Goal: Find specific page/section: Find specific page/section

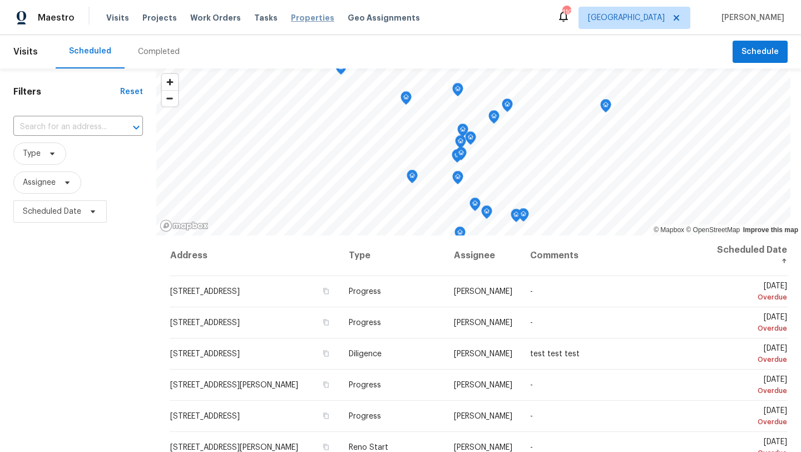
click at [291, 16] on span "Properties" at bounding box center [312, 17] width 43 height 11
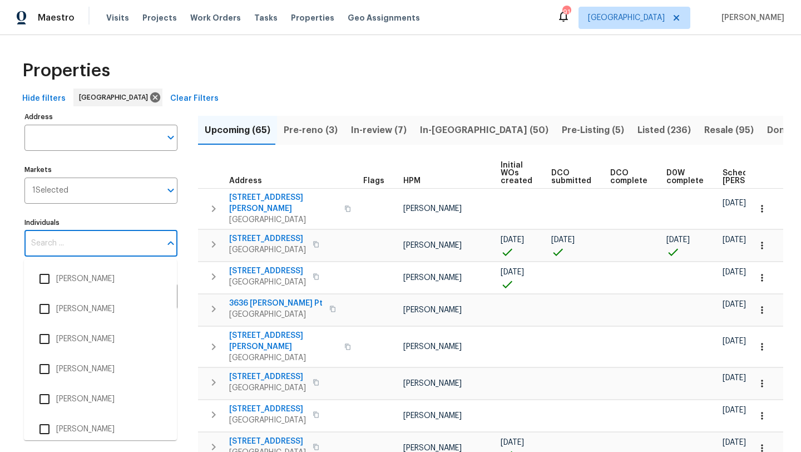
click at [64, 255] on input "Individuals" at bounding box center [92, 243] width 136 height 26
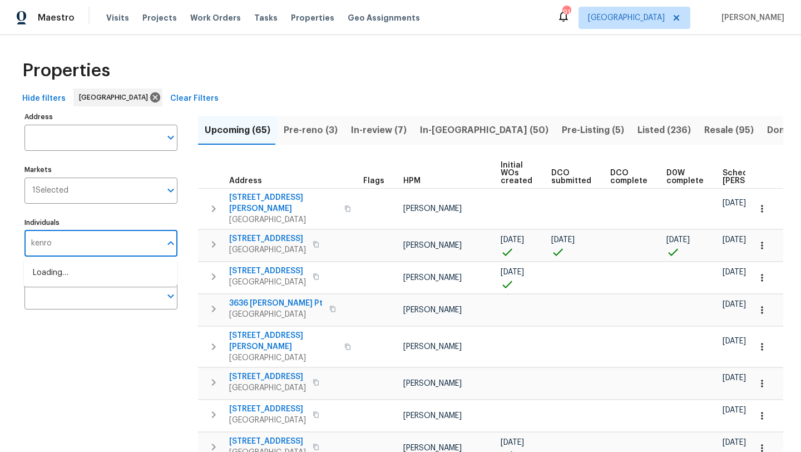
type input "kenroy"
click at [46, 274] on input "checkbox" at bounding box center [44, 278] width 23 height 23
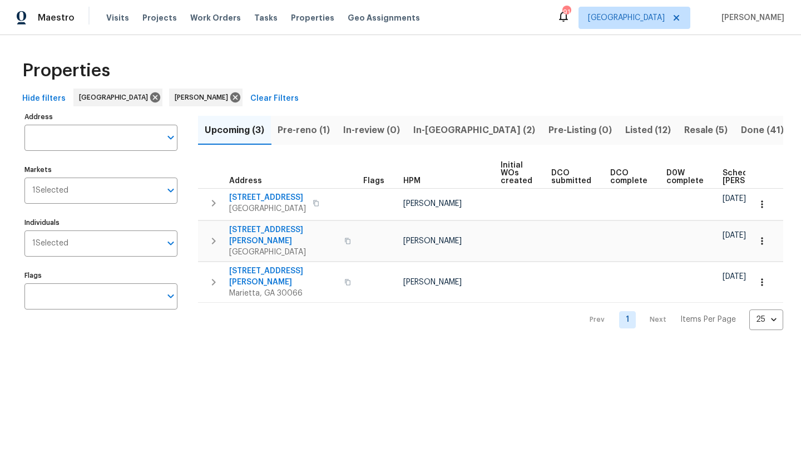
click at [305, 133] on span "Pre-reno (1)" at bounding box center [304, 130] width 52 height 16
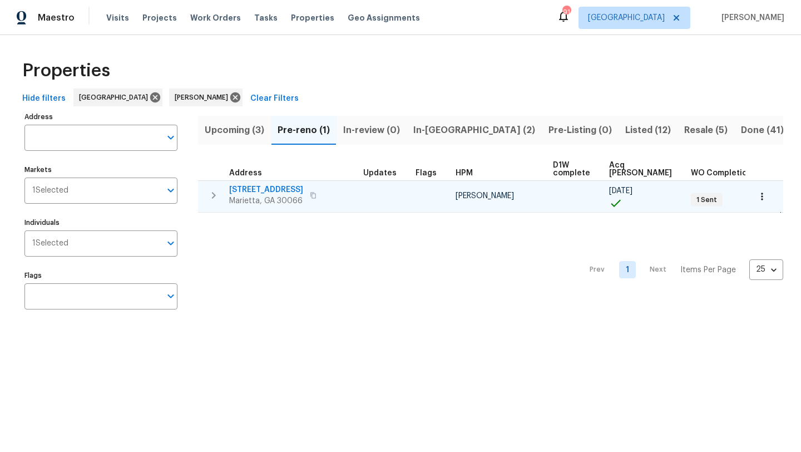
click at [310, 192] on icon "button" at bounding box center [313, 195] width 7 height 7
